Goal: Task Accomplishment & Management: Use online tool/utility

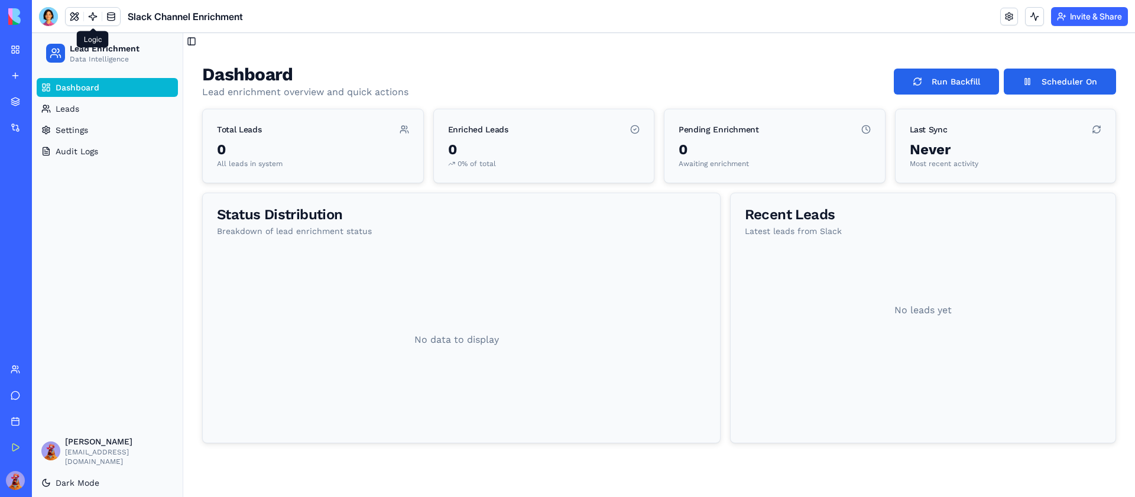
click at [87, 15] on link at bounding box center [93, 17] width 18 height 18
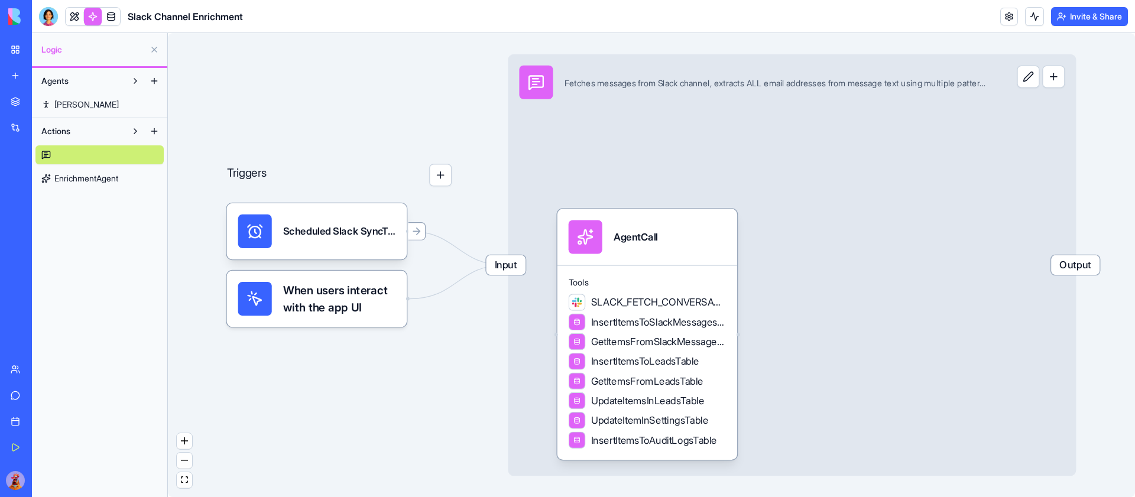
click at [758, 109] on div "Input Fetches messages from Slack channel, extracts ALL email addresses from me…" at bounding box center [752, 82] width 489 height 56
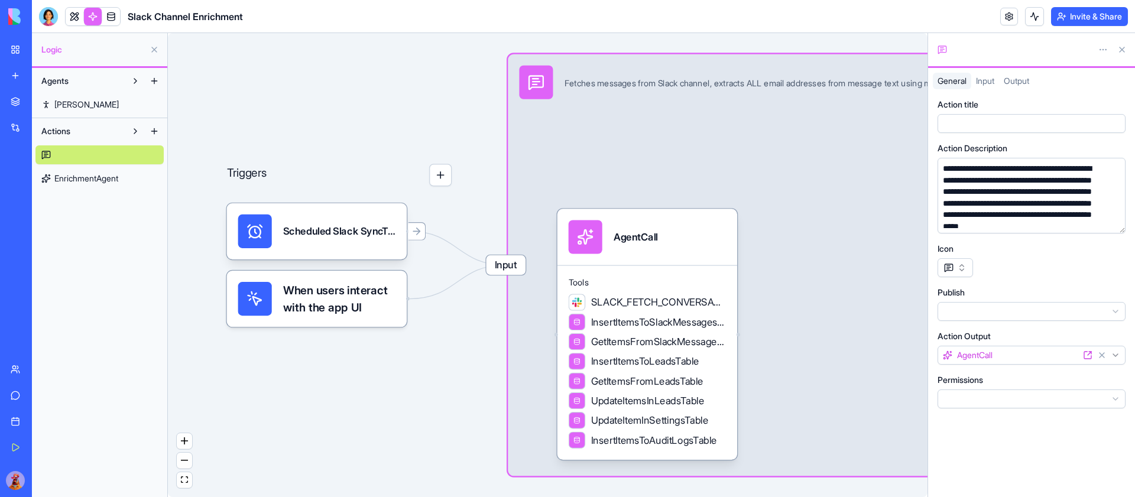
click at [993, 51] on div at bounding box center [1012, 50] width 151 height 12
click at [1109, 86] on div "General Input Output" at bounding box center [1031, 81] width 207 height 17
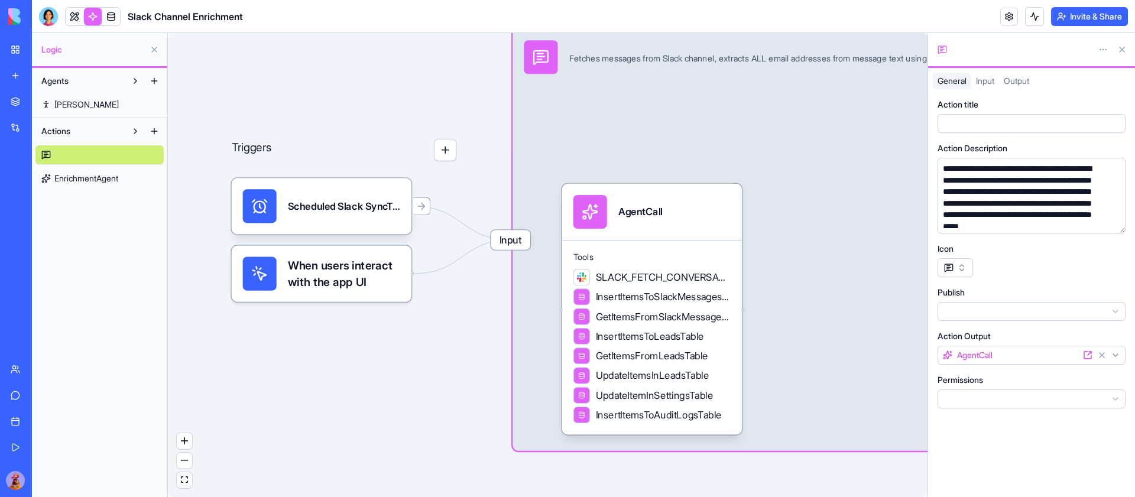
click at [970, 49] on div at bounding box center [1012, 50] width 151 height 12
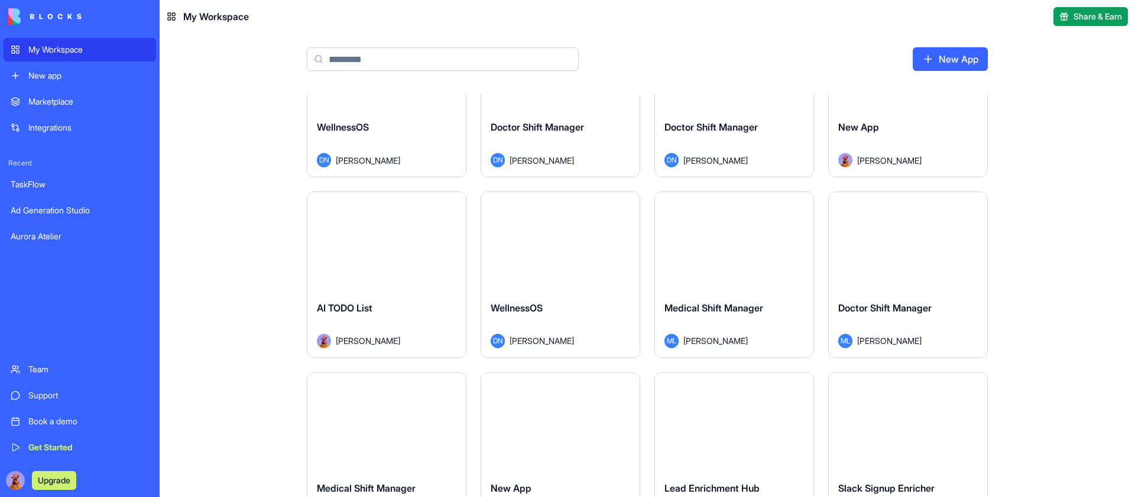
scroll to position [689, 0]
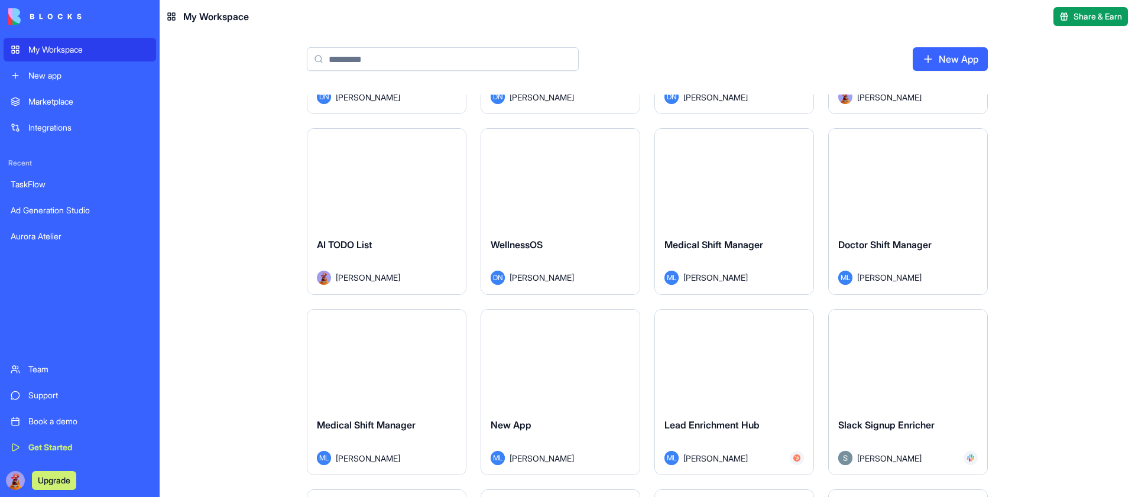
click at [381, 171] on button "Launch" at bounding box center [386, 179] width 89 height 24
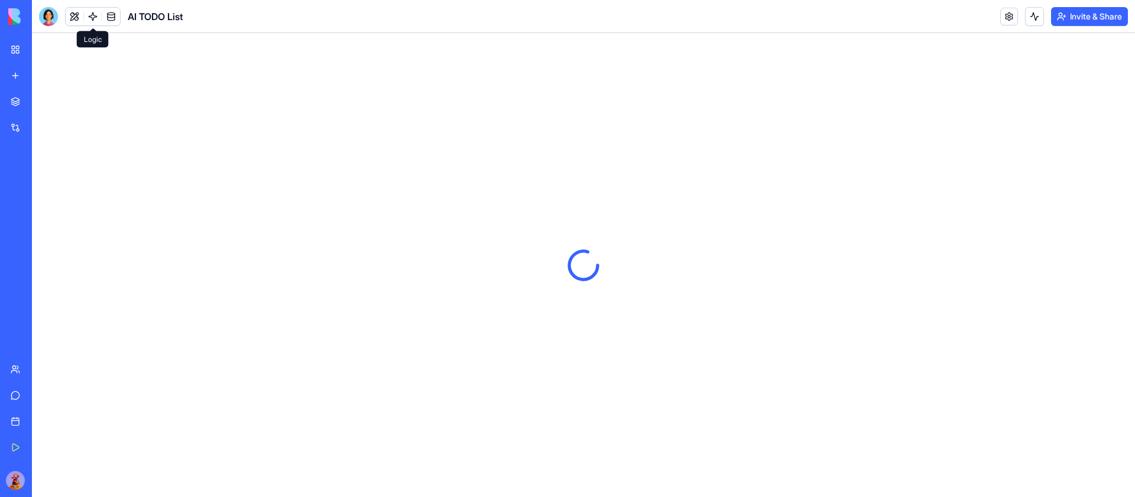
click at [91, 15] on link at bounding box center [93, 17] width 18 height 18
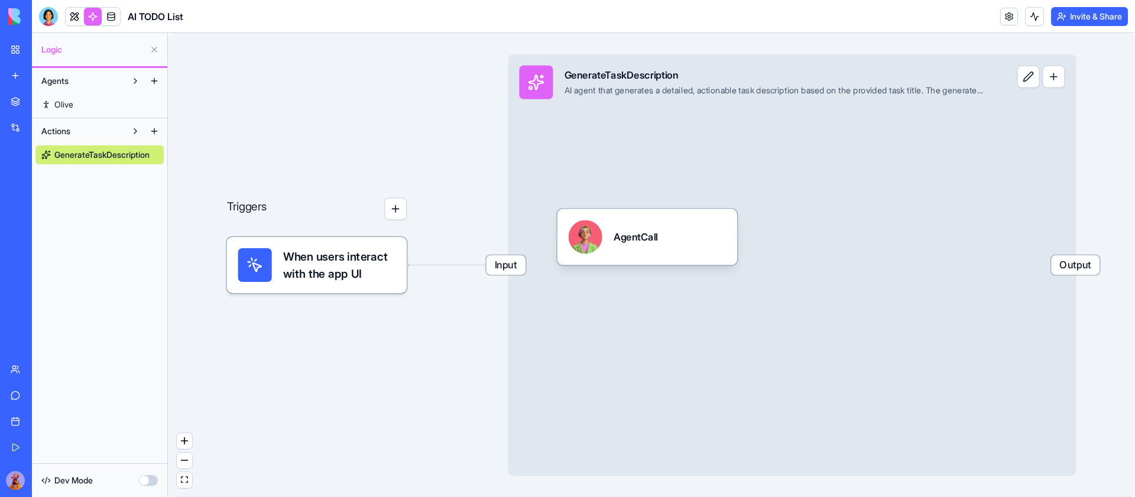
click at [158, 129] on button at bounding box center [154, 131] width 19 height 19
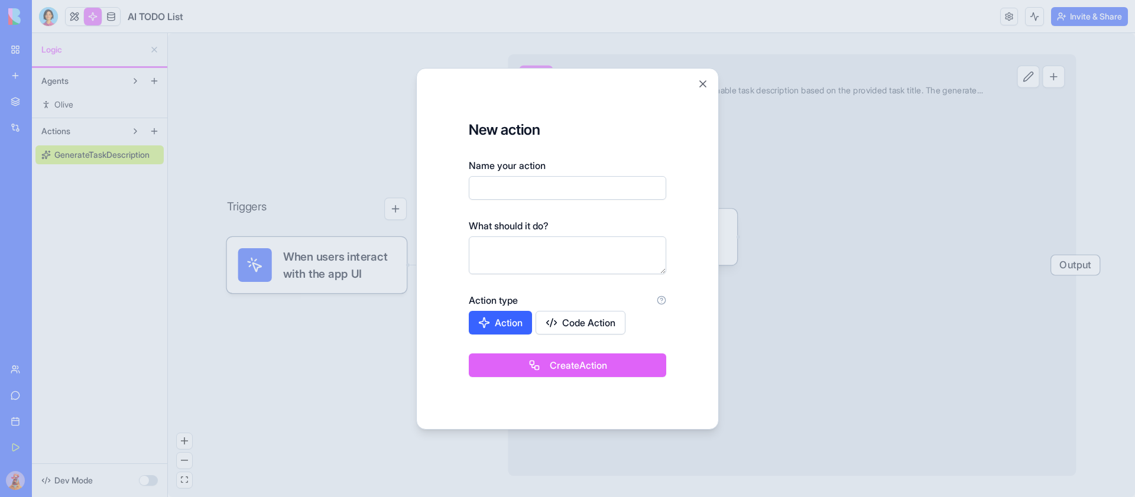
click at [595, 320] on button "Code Action" at bounding box center [580, 323] width 90 height 24
click at [547, 173] on div "Name your action" at bounding box center [567, 178] width 197 height 41
click at [548, 193] on input "Name your action" at bounding box center [567, 188] width 197 height 24
type input "****"
click at [574, 363] on button "Create Action" at bounding box center [567, 365] width 197 height 24
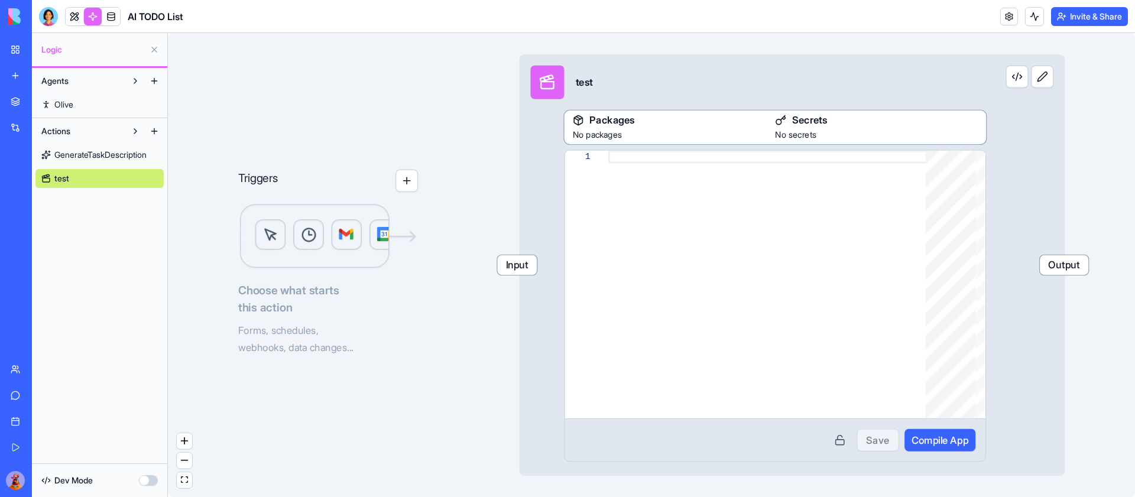
click at [1014, 81] on button at bounding box center [1016, 77] width 22 height 22
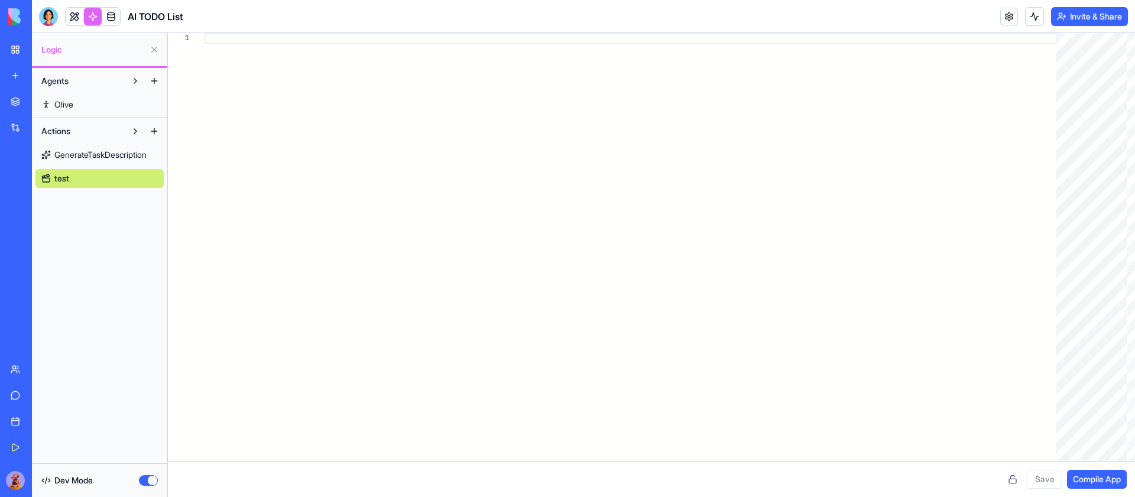
click at [118, 486] on div "Dev Mode" at bounding box center [99, 480] width 128 height 26
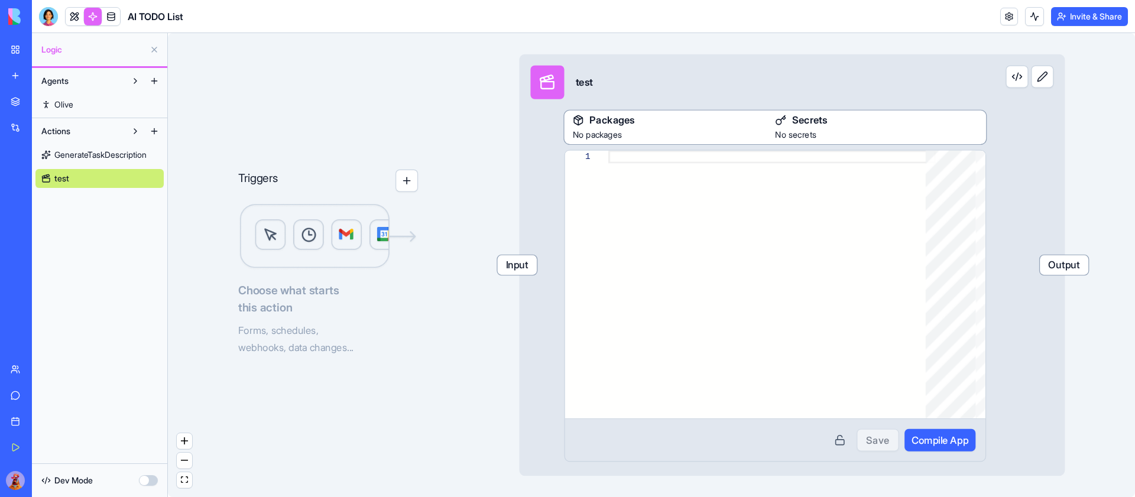
click at [118, 486] on div "Dev Mode" at bounding box center [99, 480] width 128 height 26
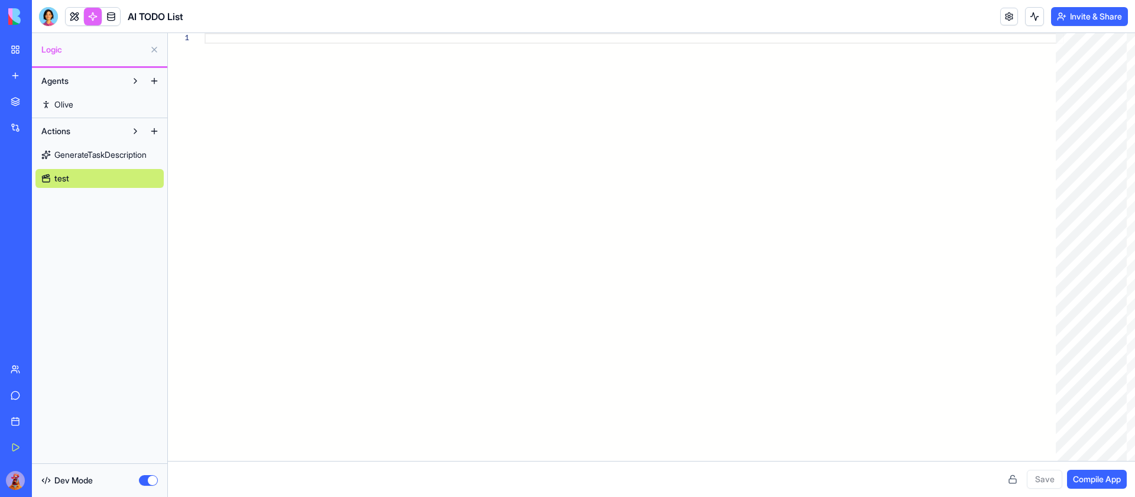
click at [129, 472] on div "Dev Mode" at bounding box center [99, 480] width 128 height 26
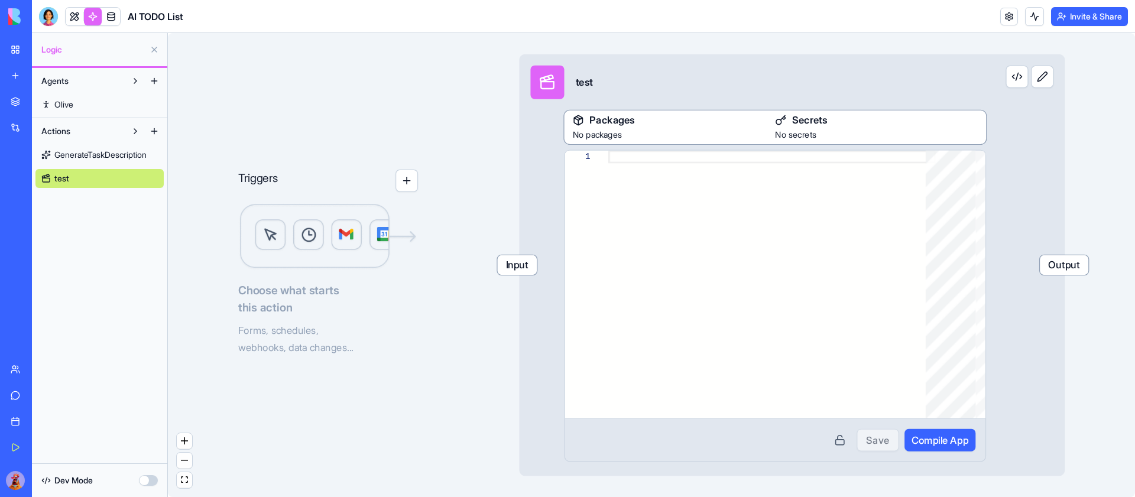
click at [127, 478] on div "Dev Mode" at bounding box center [99, 480] width 128 height 26
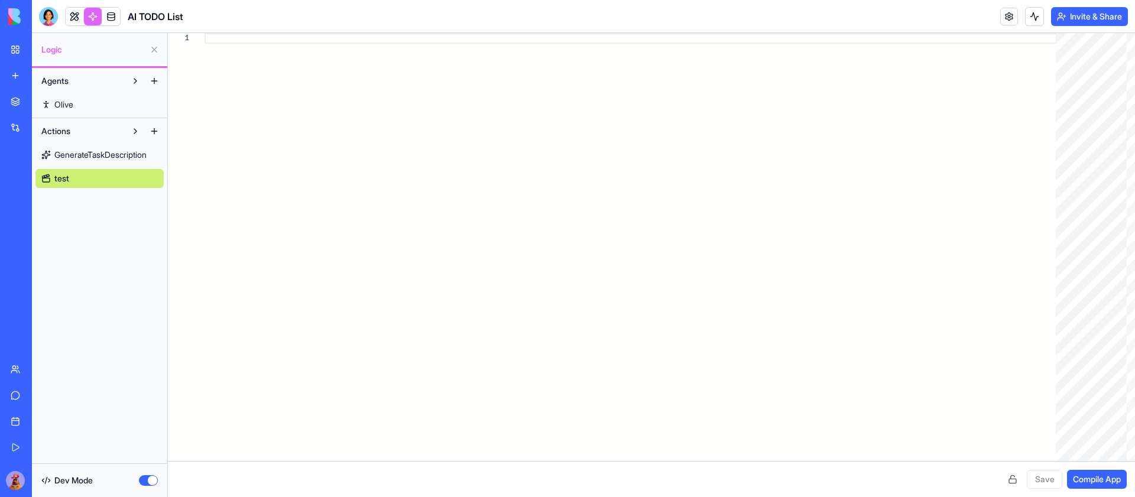
click at [306, 166] on div at bounding box center [633, 247] width 859 height 428
click at [114, 486] on div "Dev Mode" at bounding box center [99, 480] width 128 height 26
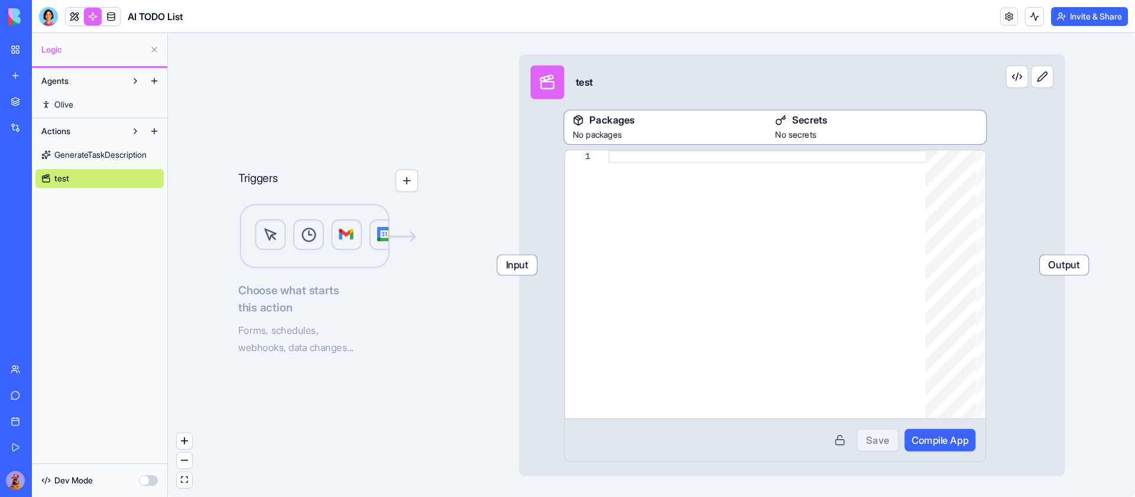
click at [509, 268] on span "Input" at bounding box center [518, 265] width 40 height 20
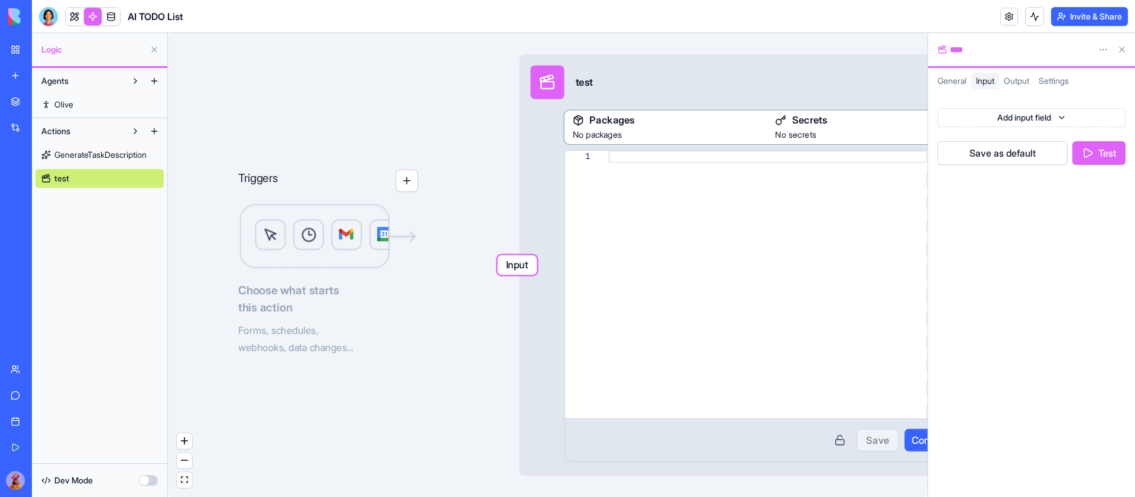
click at [1108, 148] on button "Test" at bounding box center [1098, 153] width 53 height 24
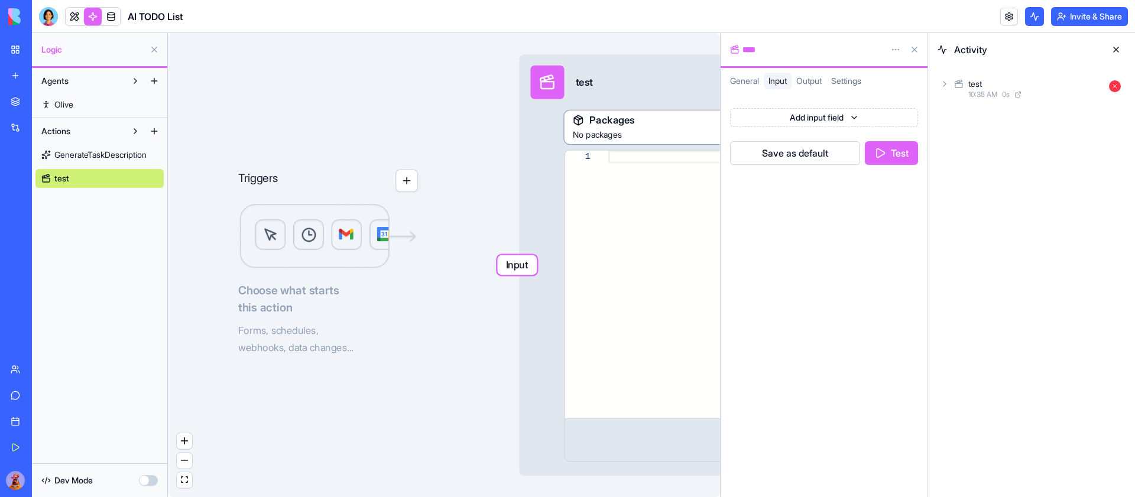
click at [1119, 46] on button at bounding box center [1115, 49] width 19 height 19
